Goal: Task Accomplishment & Management: Complete application form

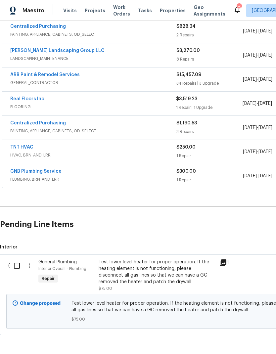
scroll to position [128, 0]
click at [12, 266] on input "checkbox" at bounding box center [19, 266] width 19 height 14
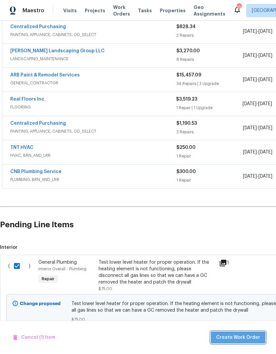
click at [254, 341] on span "Create Work Order" at bounding box center [238, 338] width 44 height 8
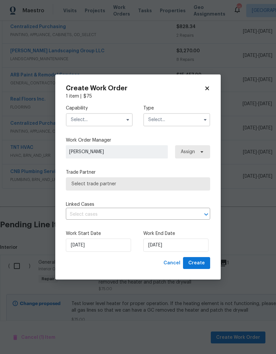
checkbox input "false"
click at [80, 114] on input "text" at bounding box center [99, 119] width 67 height 13
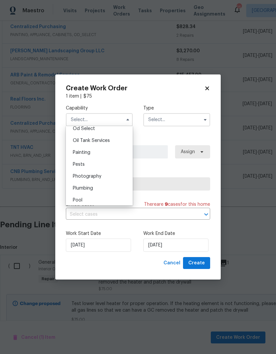
scroll to position [538, 0]
click at [81, 186] on span "Plumbing" at bounding box center [83, 188] width 20 height 5
type input "Plumbing"
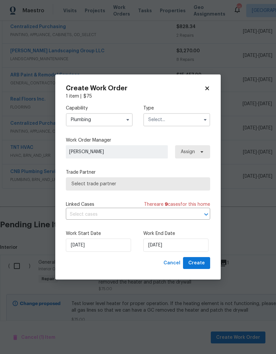
click at [162, 118] on input "text" at bounding box center [176, 119] width 67 height 13
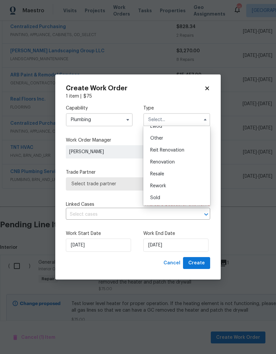
scroll to position [79, 0]
click at [160, 164] on span "Renovation" at bounding box center [162, 162] width 24 height 5
type input "Renovation"
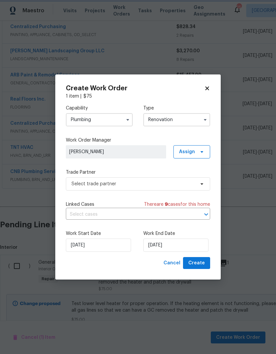
scroll to position [0, 0]
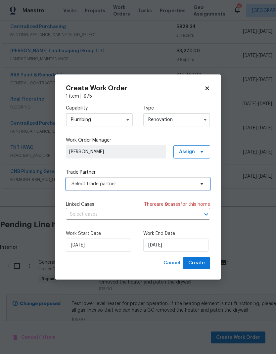
click at [90, 181] on span "Select trade partner" at bounding box center [133, 184] width 123 height 7
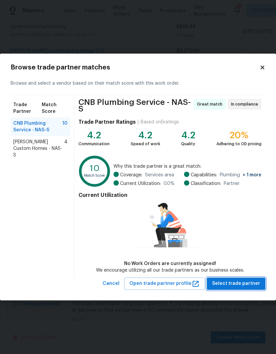
click at [239, 285] on span "Select trade partner" at bounding box center [236, 284] width 48 height 8
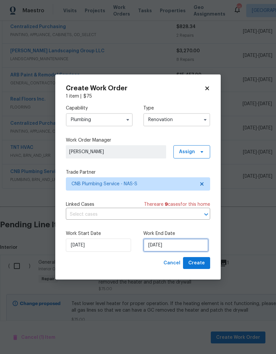
click at [184, 241] on input "[DATE]" at bounding box center [175, 245] width 65 height 13
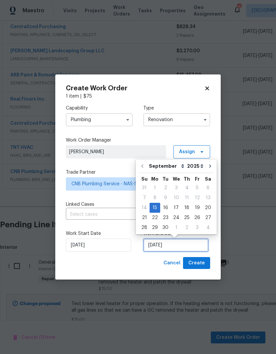
scroll to position [3, 0]
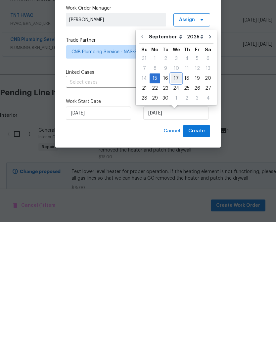
click at [171, 206] on div "17" at bounding box center [176, 210] width 11 height 9
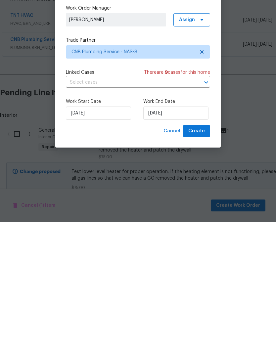
scroll to position [26, 0]
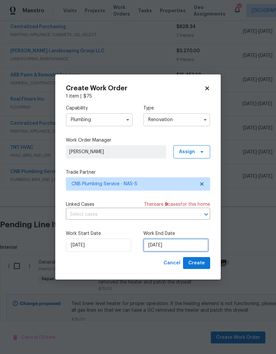
click at [171, 246] on input "[DATE]" at bounding box center [175, 245] width 65 height 13
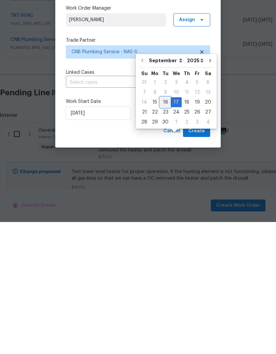
click at [168, 230] on div "16" at bounding box center [165, 234] width 11 height 9
type input "[DATE]"
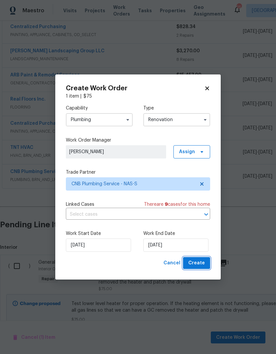
click at [196, 265] on span "Create" at bounding box center [196, 263] width 17 height 8
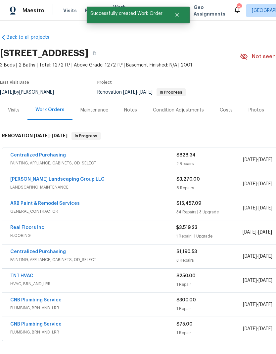
scroll to position [0, 0]
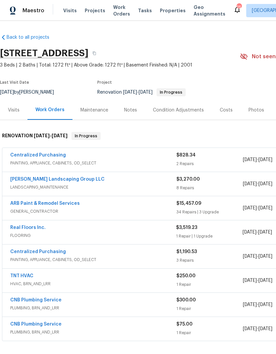
click at [117, 17] on span "Work Orders" at bounding box center [121, 10] width 17 height 13
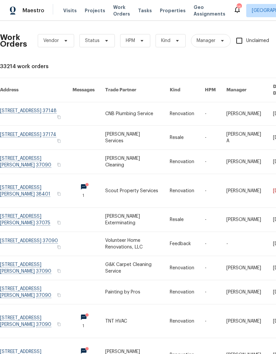
click at [130, 109] on link at bounding box center [137, 113] width 65 height 23
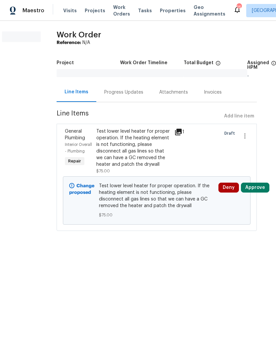
scroll to position [0, 8]
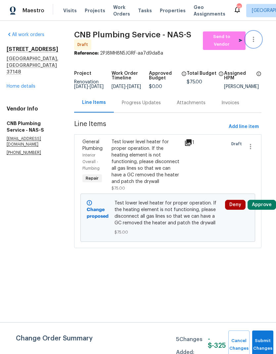
click at [258, 41] on icon "button" at bounding box center [254, 39] width 8 height 8
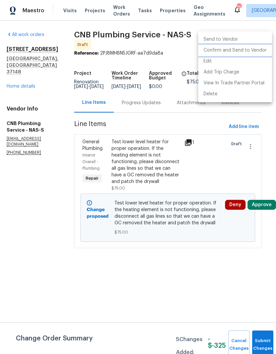
click at [240, 54] on li "Confirm and Send to Vendor" at bounding box center [235, 50] width 74 height 11
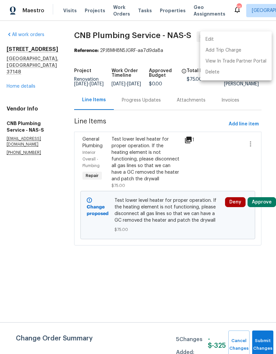
click at [148, 106] on div at bounding box center [138, 177] width 276 height 354
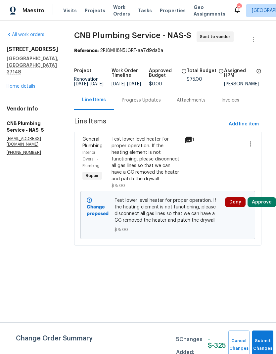
click at [158, 104] on div "Progress Updates" at bounding box center [141, 100] width 39 height 7
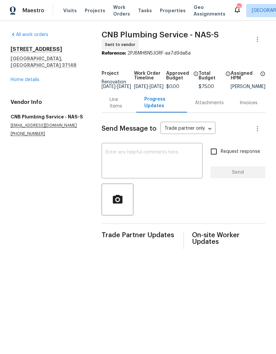
click at [170, 168] on textarea at bounding box center [152, 161] width 93 height 23
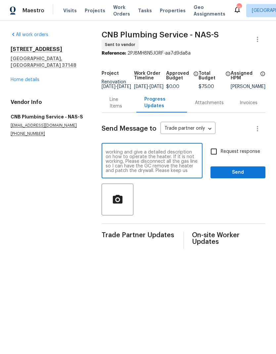
scroll to position [42, 0]
click at [158, 172] on textarea "Hey [PERSON_NAME]! The GC is wrapping up a job at this property. There is a hea…" at bounding box center [152, 161] width 93 height 23
type textarea "Hey [PERSON_NAME]! The GC is wrapping up a job at this property. There is a hea…"
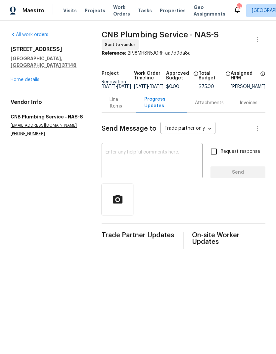
click at [112, 109] on div "Line Items" at bounding box center [119, 102] width 19 height 13
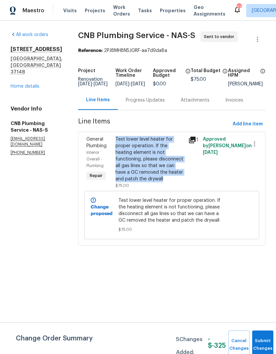
copy div "Test lower level heater for proper operation. If the heating element is not fun…"
click at [258, 40] on icon "button" at bounding box center [258, 39] width 8 height 8
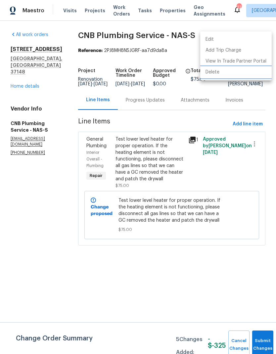
click at [218, 74] on li "Delete" at bounding box center [236, 72] width 72 height 11
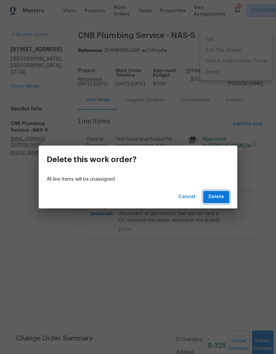
click at [216, 199] on span "Delete" at bounding box center [217, 197] width 16 height 8
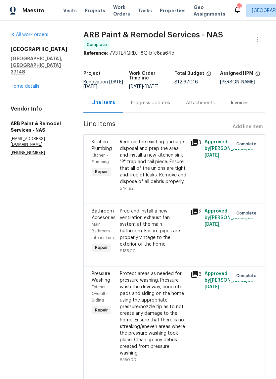
click at [26, 84] on link "Home details" at bounding box center [25, 86] width 29 height 5
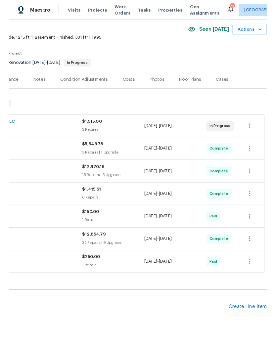
scroll to position [25, 98]
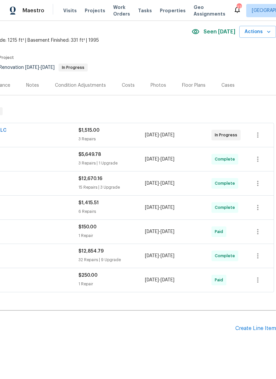
click at [255, 329] on div "Create Line Item" at bounding box center [255, 328] width 41 height 6
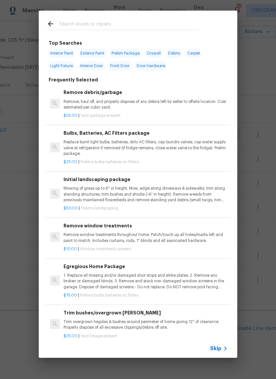
click at [74, 24] on input "text" at bounding box center [129, 25] width 140 height 10
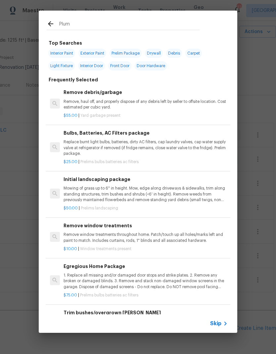
type input "Plumb"
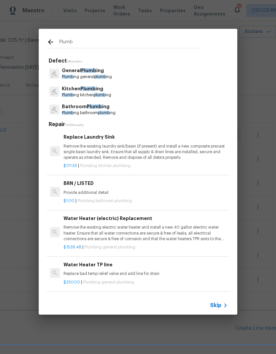
click at [71, 76] on span "Plumb" at bounding box center [67, 77] width 11 height 4
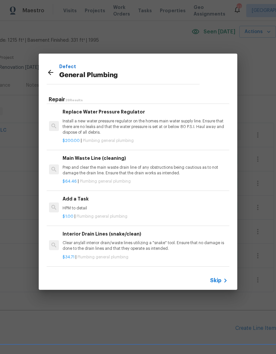
scroll to position [698, 1]
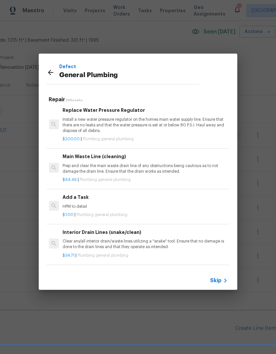
click at [74, 197] on div "Add a Task HPM to detail" at bounding box center [145, 202] width 164 height 16
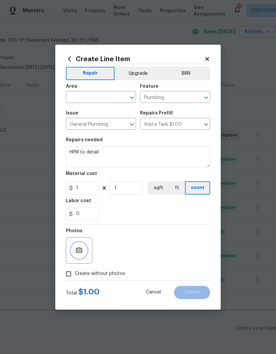
click at [74, 249] on button "button" at bounding box center [79, 251] width 16 height 16
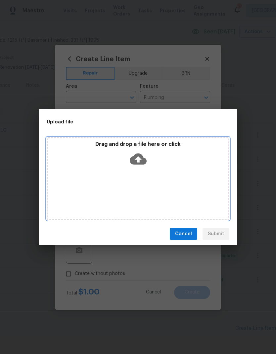
click at [136, 163] on icon at bounding box center [138, 159] width 17 height 11
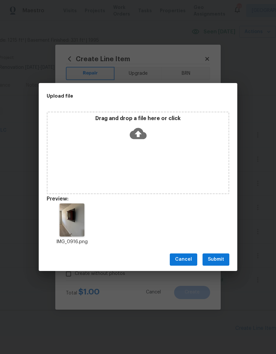
click at [212, 260] on span "Submit" at bounding box center [216, 260] width 16 height 8
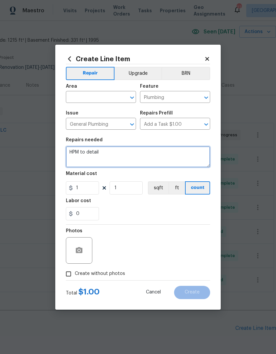
click at [104, 156] on textarea "HPM to detail" at bounding box center [138, 156] width 144 height 21
type textarea "H"
click at [83, 154] on textarea at bounding box center [138, 156] width 144 height 21
paste textarea "Test lower level heater for proper operation. If the heating element is not fun…"
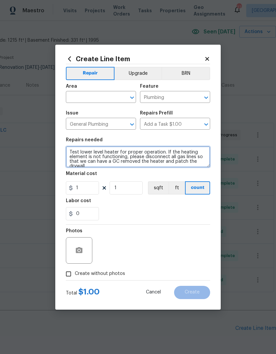
scroll to position [2, 0]
type textarea "Test lower level heater for proper operation. If the heating element is not fun…"
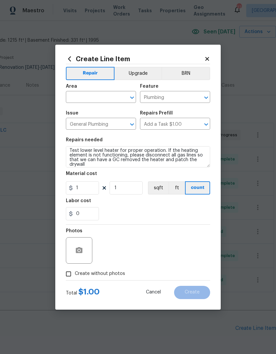
click at [85, 97] on input "text" at bounding box center [92, 98] width 52 height 10
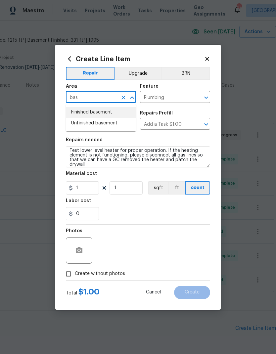
click at [78, 109] on li "Finished basement" at bounding box center [101, 112] width 70 height 11
type input "Finished basement"
click at [128, 204] on div "Labor cost" at bounding box center [138, 203] width 144 height 9
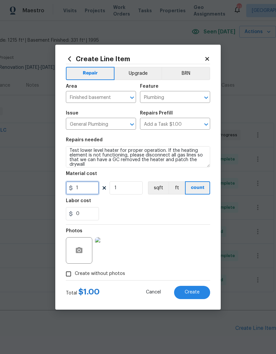
click at [99, 187] on input "1" at bounding box center [82, 187] width 33 height 13
type input "75"
click at [161, 195] on button "sqft" at bounding box center [158, 187] width 21 height 13
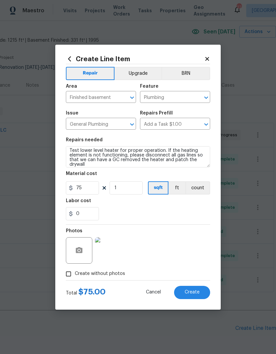
click at [186, 289] on button "Create" at bounding box center [192, 292] width 36 height 13
type input "0"
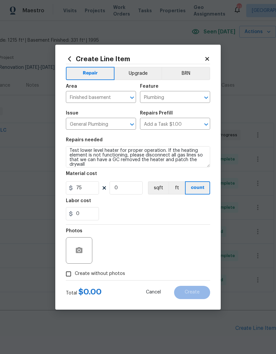
type input "0"
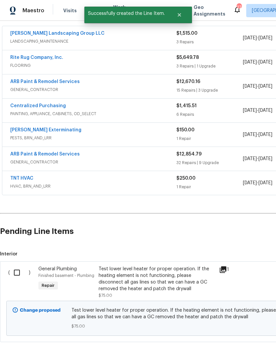
scroll to position [122, 0]
click at [17, 267] on input "checkbox" at bounding box center [19, 273] width 19 height 14
checkbox input "true"
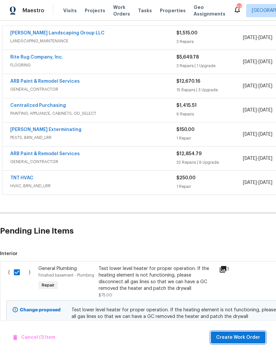
click at [243, 336] on span "Create Work Order" at bounding box center [238, 338] width 44 height 8
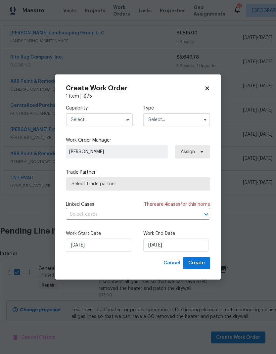
click at [113, 120] on input "text" at bounding box center [99, 119] width 67 height 13
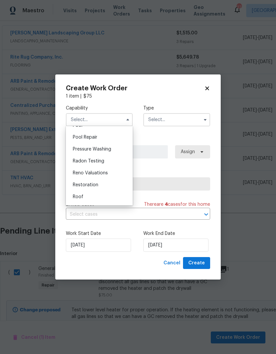
scroll to position [587, 0]
click at [96, 138] on div "Plumbing" at bounding box center [100, 139] width 64 height 12
type input "Plumbing"
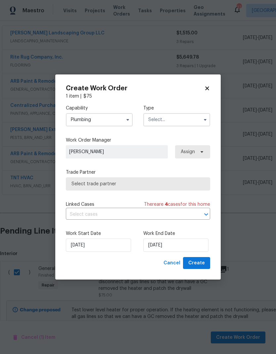
click at [179, 120] on input "text" at bounding box center [176, 119] width 67 height 13
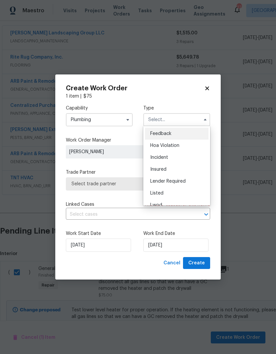
click at [166, 193] on div "Listed" at bounding box center [177, 193] width 64 height 12
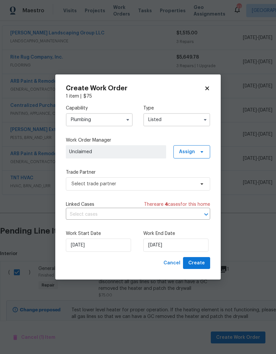
click at [188, 116] on input "Listed" at bounding box center [176, 119] width 67 height 13
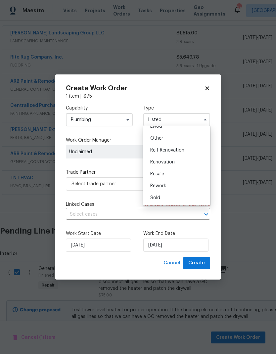
scroll to position [79, 0]
click at [180, 164] on div "Renovation" at bounding box center [177, 162] width 64 height 12
type input "Renovation"
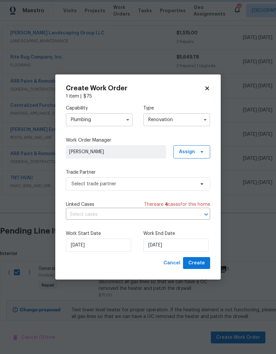
scroll to position [0, 0]
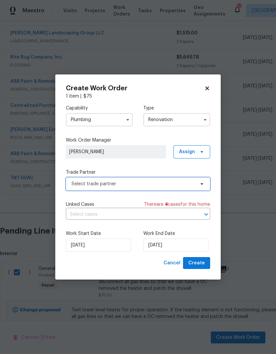
click at [167, 184] on span "Select trade partner" at bounding box center [133, 184] width 123 height 7
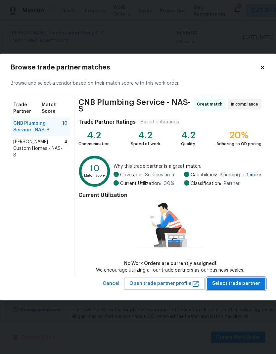
click at [221, 284] on span "Select trade partner" at bounding box center [236, 284] width 48 height 8
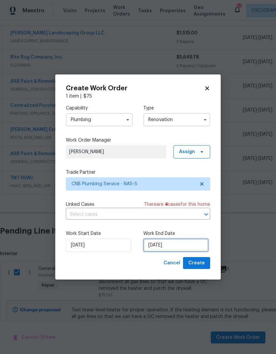
click at [177, 245] on input "[DATE]" at bounding box center [175, 245] width 65 height 13
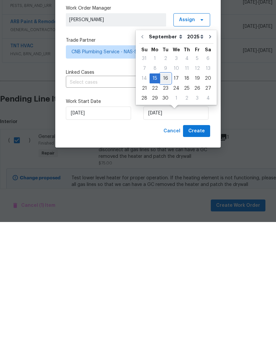
click at [163, 206] on div "16" at bounding box center [165, 210] width 11 height 9
type input "[DATE]"
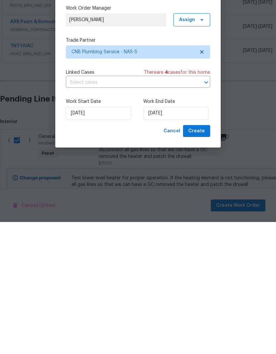
scroll to position [26, 0]
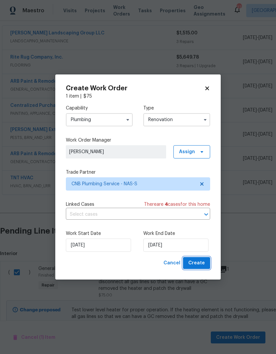
click at [200, 259] on button "Create" at bounding box center [196, 263] width 27 height 12
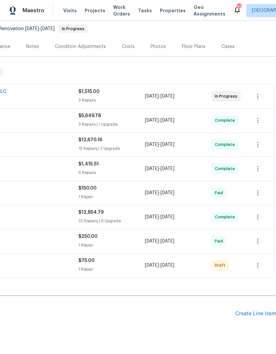
scroll to position [64, 98]
click at [260, 262] on icon "button" at bounding box center [258, 266] width 8 height 8
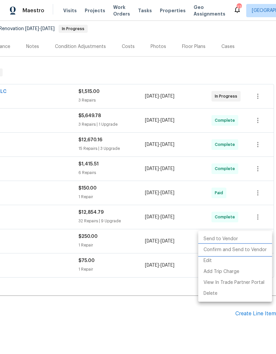
click at [249, 247] on li "Confirm and Send to Vendor" at bounding box center [235, 250] width 74 height 11
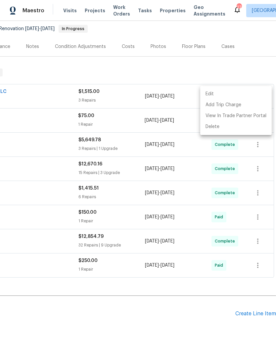
click at [145, 279] on div at bounding box center [138, 177] width 276 height 354
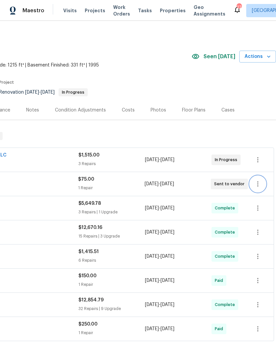
scroll to position [0, 0]
click at [119, 12] on span "Work Orders" at bounding box center [121, 10] width 17 height 13
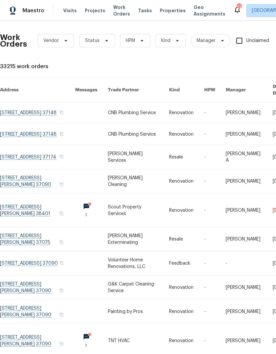
click at [137, 109] on link at bounding box center [138, 112] width 61 height 21
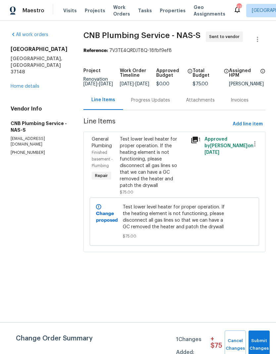
click at [148, 100] on div "Progress Updates" at bounding box center [150, 100] width 55 height 20
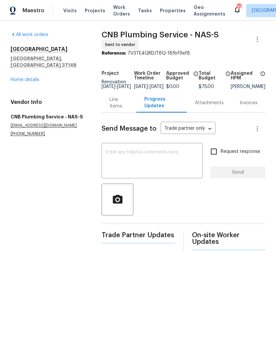
click at [157, 163] on textarea at bounding box center [152, 161] width 93 height 23
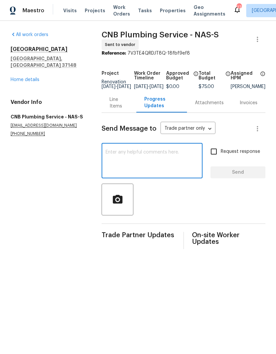
click at [139, 157] on textarea at bounding box center [152, 161] width 93 height 23
click at [118, 162] on textarea at bounding box center [152, 161] width 93 height 23
click at [117, 159] on textarea at bounding box center [152, 161] width 93 height 23
paste textarea "Hey [PERSON_NAME]! The GC is wrapping up a job at this property. There is a hea…"
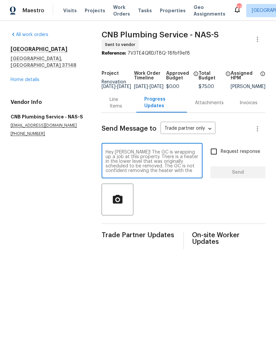
scroll to position [42, 0]
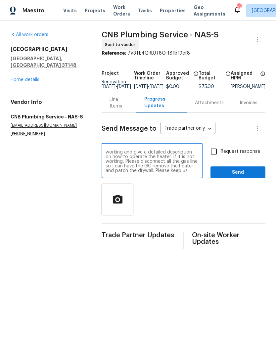
type textarea "Hey [PERSON_NAME]! The GC is wrapping up a job at this property. There is a hea…"
click at [219, 156] on input "Request response" at bounding box center [214, 152] width 14 height 14
checkbox input "true"
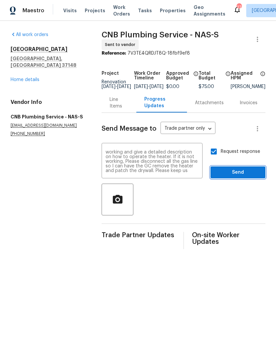
click at [229, 177] on span "Send" at bounding box center [238, 173] width 44 height 8
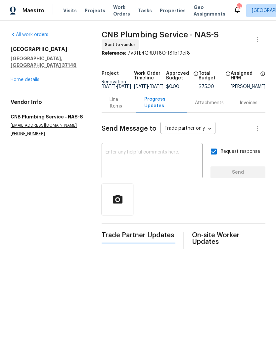
scroll to position [0, 0]
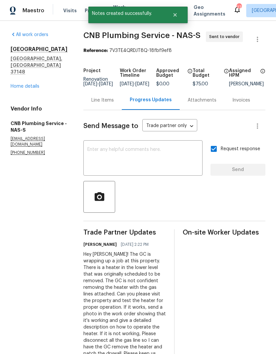
click at [106, 104] on div "Line Items" at bounding box center [102, 100] width 23 height 7
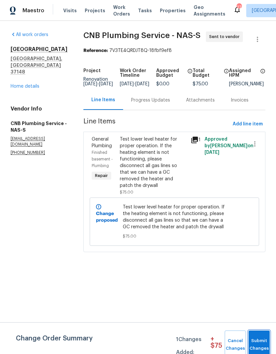
click at [264, 341] on span "Submit Changes" at bounding box center [259, 344] width 15 height 15
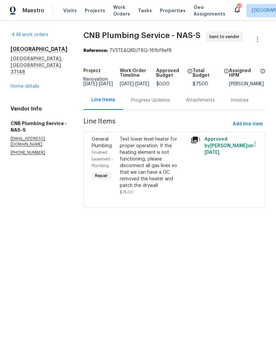
click at [119, 12] on span "Work Orders" at bounding box center [121, 10] width 17 height 13
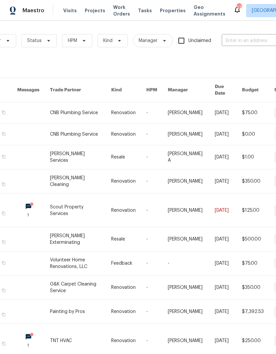
scroll to position [0, 85]
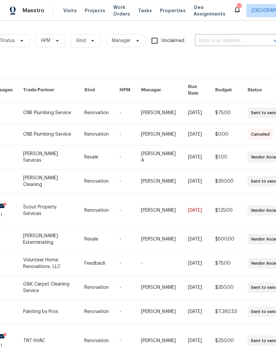
click at [227, 42] on input "text" at bounding box center [228, 41] width 66 height 10
type input "501 c"
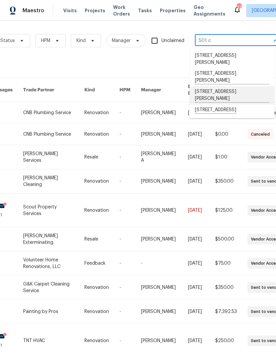
click at [202, 93] on li "[STREET_ADDRESS][PERSON_NAME]" at bounding box center [232, 95] width 85 height 18
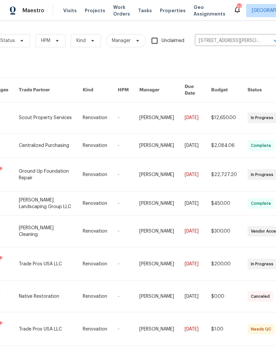
click at [60, 140] on link at bounding box center [51, 146] width 64 height 24
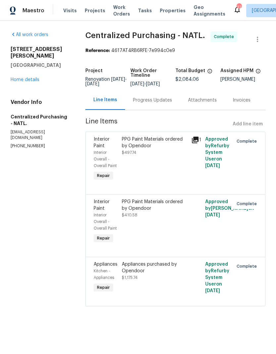
click at [31, 77] on link "Home details" at bounding box center [25, 79] width 29 height 5
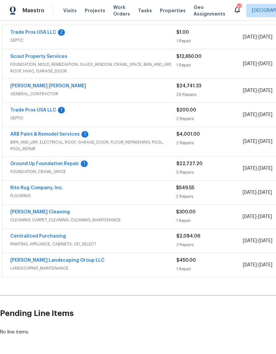
scroll to position [122, 0]
click at [93, 69] on span "FOUNDATION, MOLD_REMEDIATION, GLASS_WINDOW, CRAWL_SPACE, BRN_AND_LRR, ROOF, HVA…" at bounding box center [93, 68] width 166 height 13
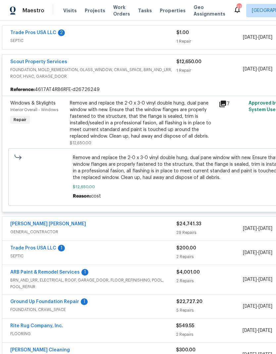
click at [107, 73] on span "FOUNDATION, MOLD_REMEDIATION, GLASS_WINDOW, CRAWL_SPACE, BRN_AND_LRR, ROOF, HVA…" at bounding box center [93, 73] width 166 height 13
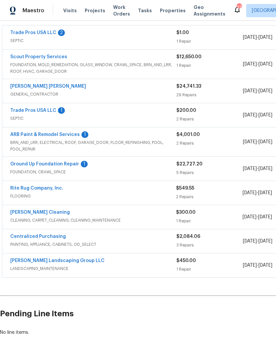
click at [114, 65] on span "FOUNDATION, MOLD_REMEDIATION, GLASS_WINDOW, CRAWL_SPACE, BRN_AND_LRR, ROOF, HVA…" at bounding box center [93, 68] width 166 height 13
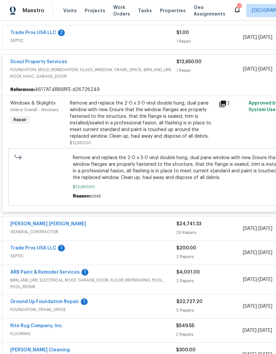
click at [125, 122] on div "Remove and replace the 2-0 x 3-0 vinyl double hung, dual pane window with new. …" at bounding box center [142, 120] width 145 height 40
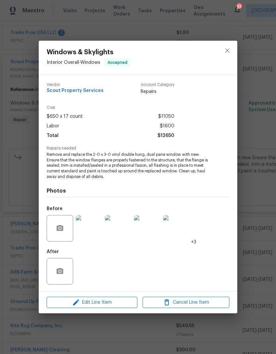
click at [177, 233] on img at bounding box center [176, 228] width 26 height 26
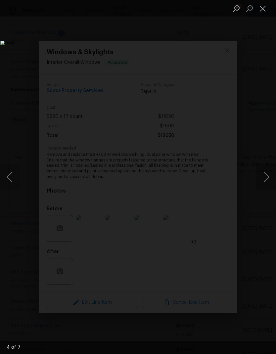
click at [262, 178] on button "Next image" at bounding box center [266, 177] width 20 height 26
click at [263, 175] on button "Next image" at bounding box center [266, 177] width 20 height 26
click at [265, 10] on button "Close lightbox" at bounding box center [262, 9] width 13 height 12
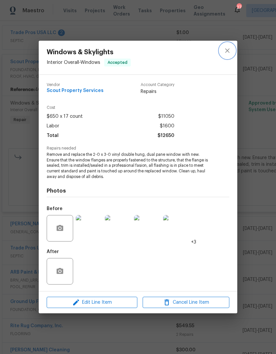
click at [231, 48] on icon "close" at bounding box center [227, 51] width 8 height 8
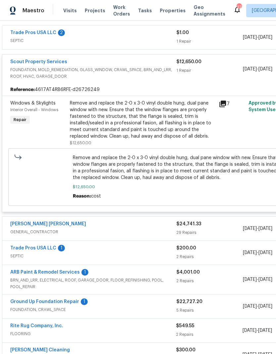
click at [147, 72] on span "FOUNDATION, MOLD_REMEDIATION, GLASS_WINDOW, CRAWL_SPACE, BRN_AND_LRR, ROOF, HVA…" at bounding box center [93, 73] width 166 height 13
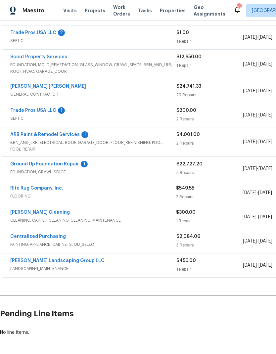
click at [122, 98] on div "[PERSON_NAME] [PERSON_NAME] GENERAL_CONTRACTOR" at bounding box center [93, 91] width 166 height 16
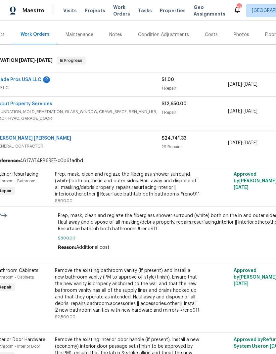
scroll to position [78, 16]
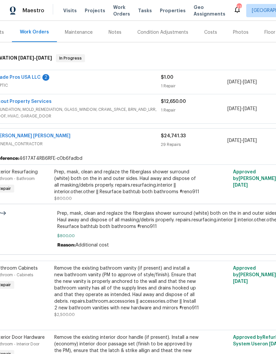
click at [213, 36] on div "Costs" at bounding box center [210, 33] width 29 height 20
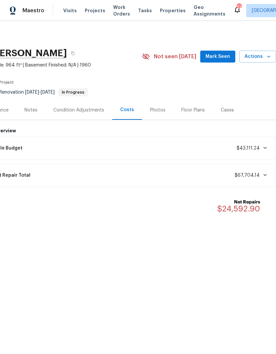
scroll to position [0, 98]
